Goal: Task Accomplishment & Management: Manage account settings

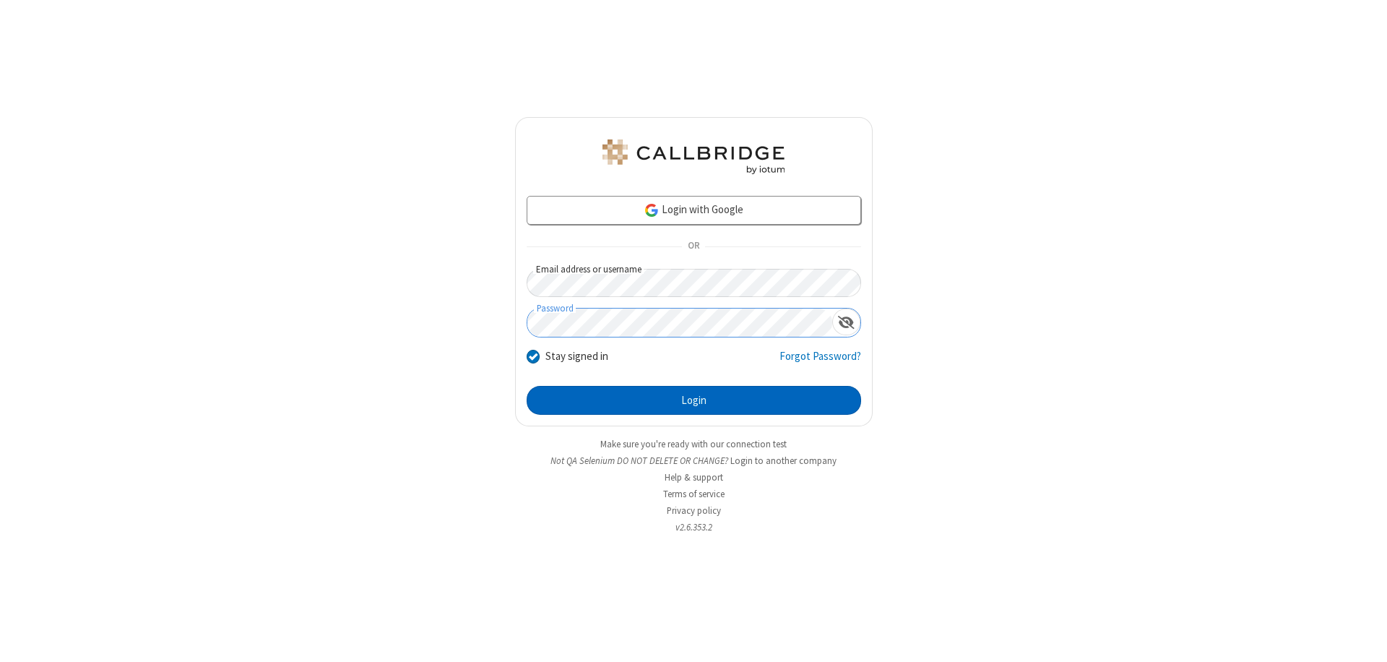
click at [693, 400] on button "Login" at bounding box center [694, 400] width 334 height 29
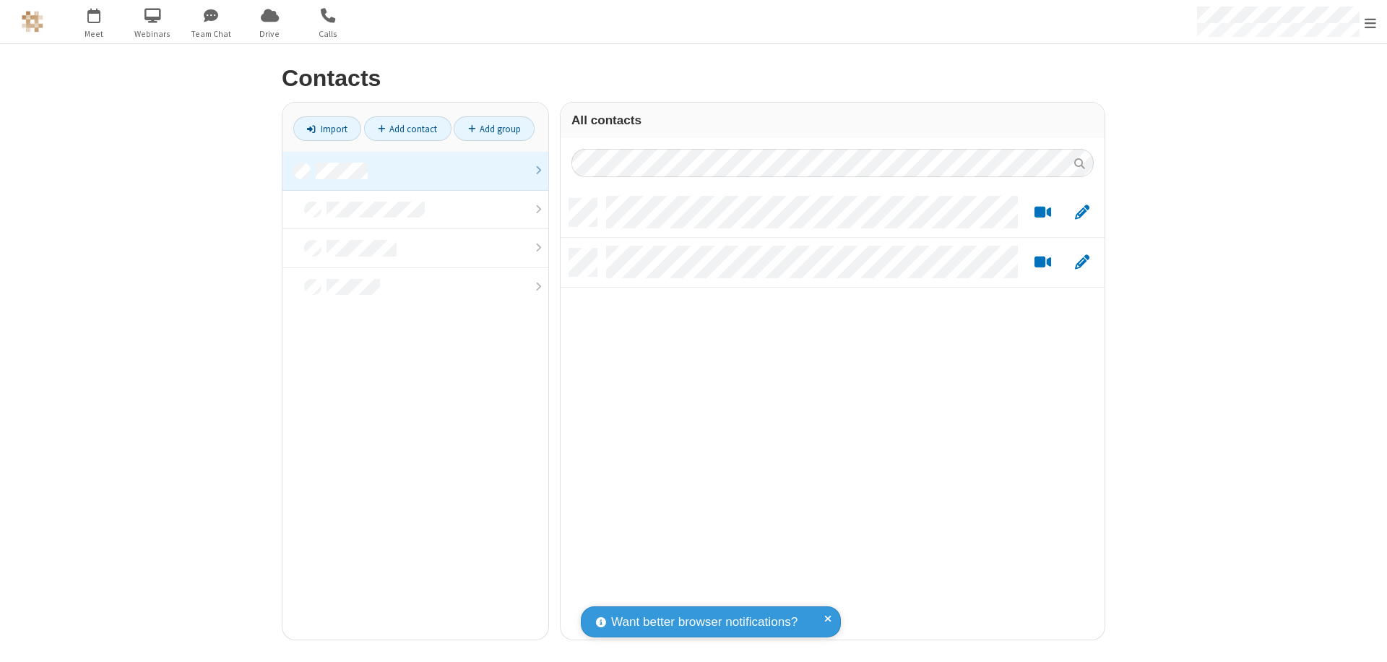
click at [415, 170] on link at bounding box center [415, 171] width 266 height 39
click at [407, 129] on link "Add contact" at bounding box center [407, 128] width 87 height 25
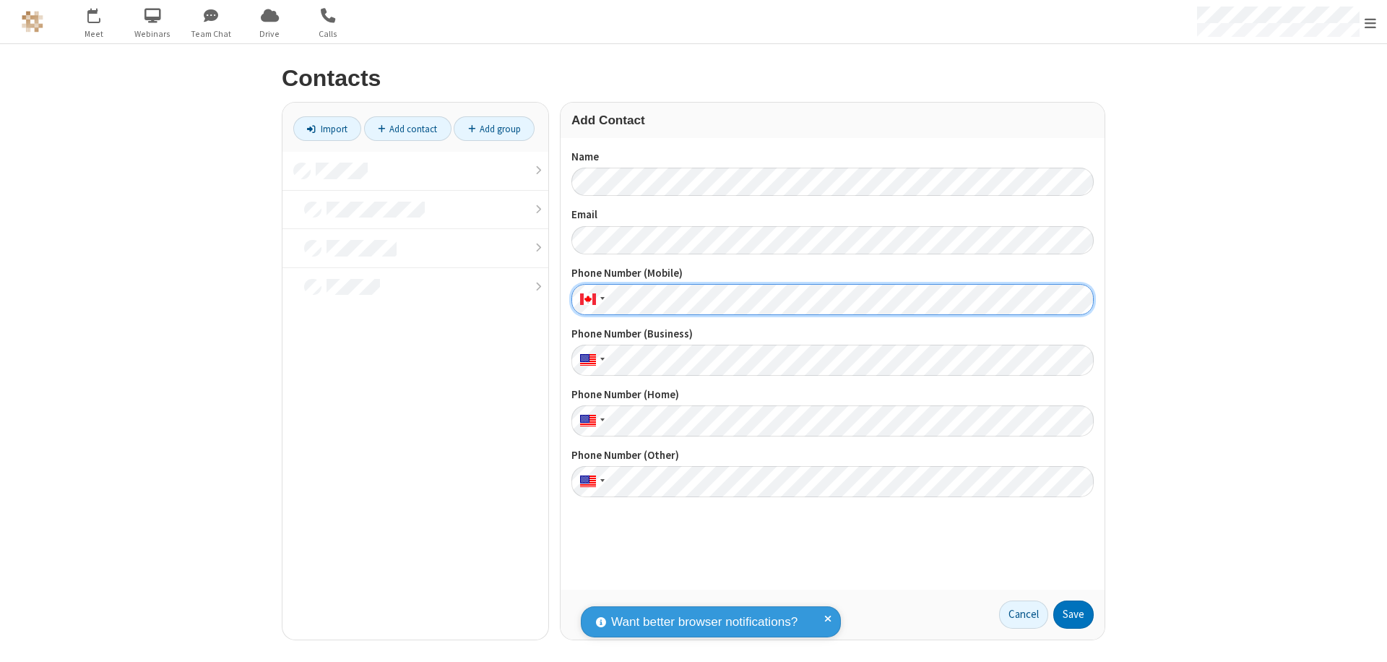
click at [1073, 614] on button "Save" at bounding box center [1073, 614] width 40 height 29
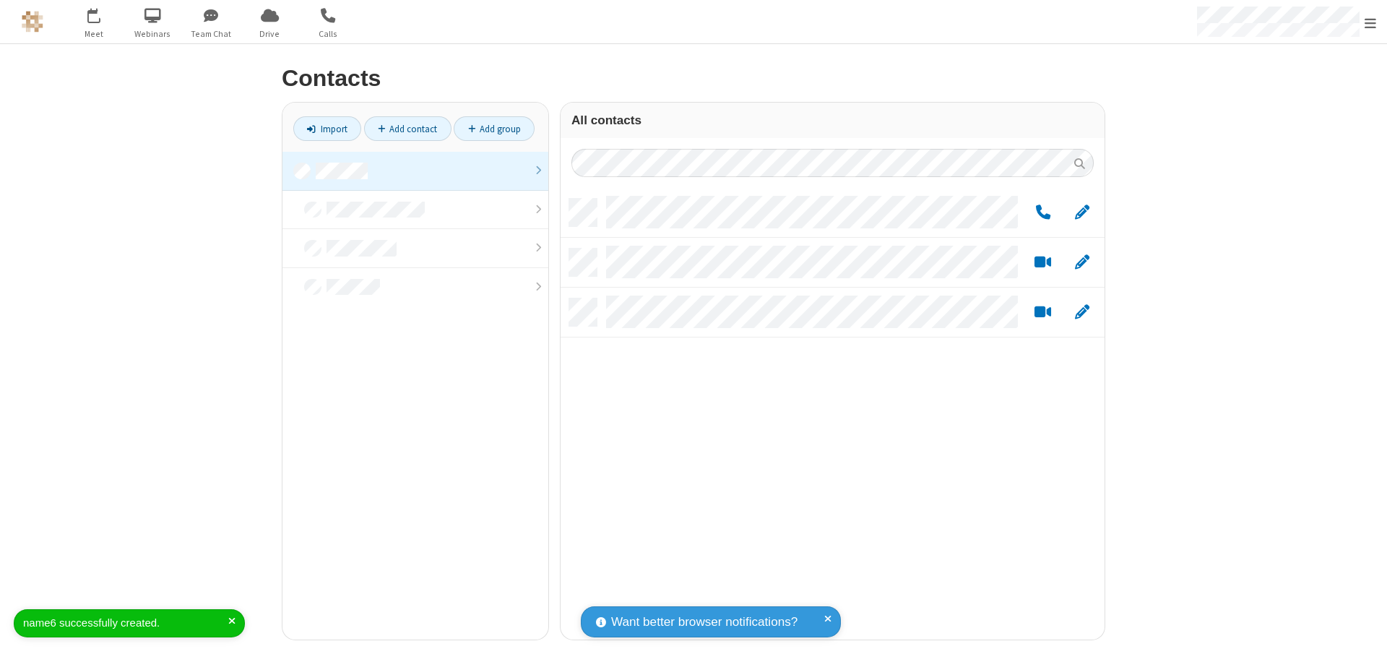
scroll to position [441, 533]
